Goal: Information Seeking & Learning: Learn about a topic

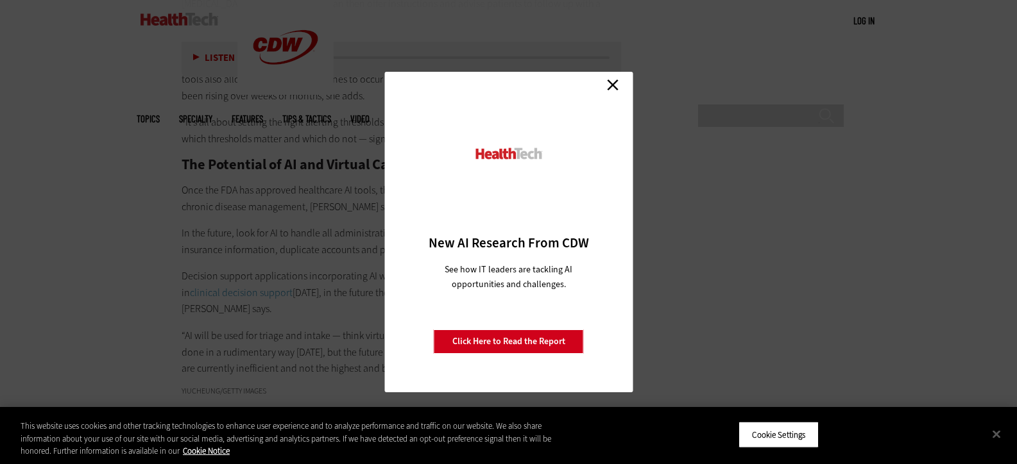
scroll to position [2437, 0]
click at [609, 83] on link "Close" at bounding box center [612, 84] width 19 height 19
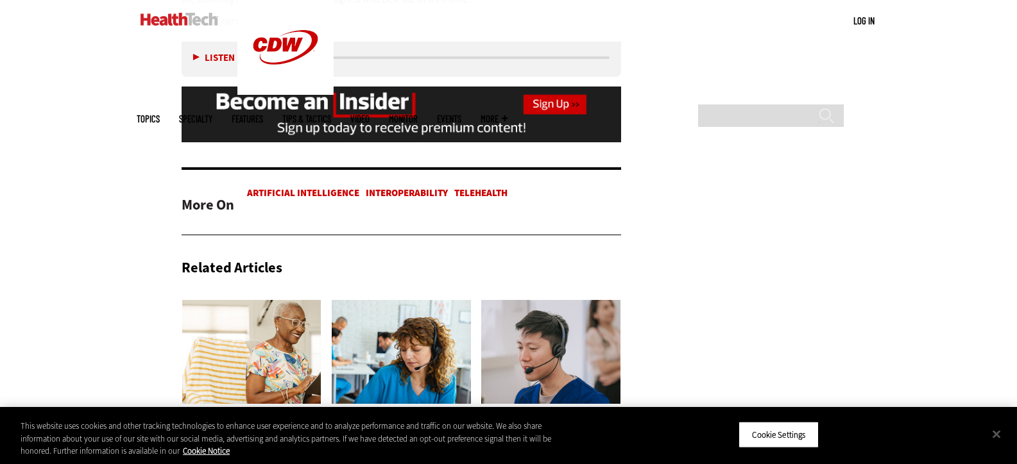
scroll to position [2758, 0]
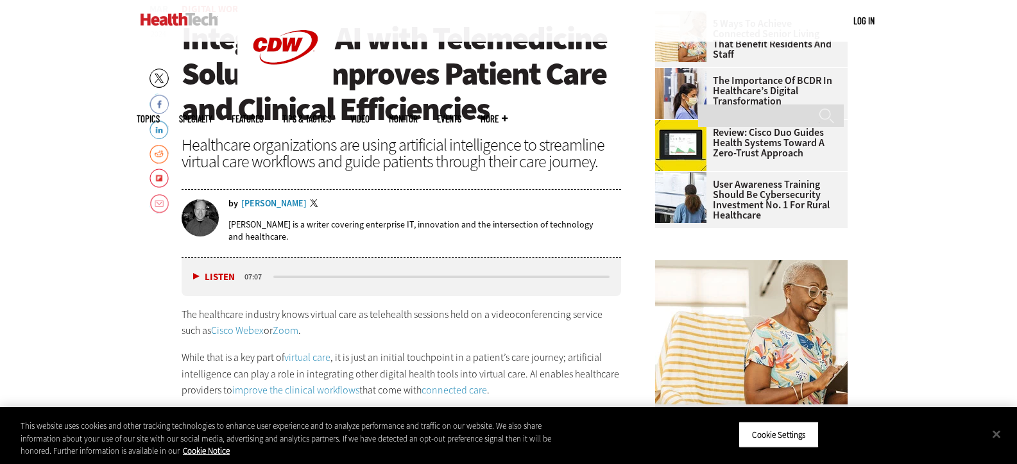
scroll to position [510, 0]
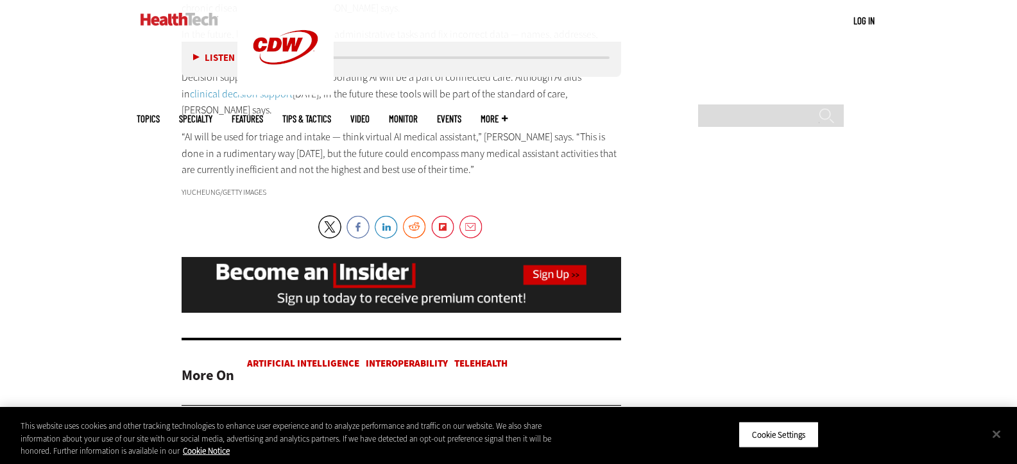
scroll to position [2627, 0]
